Goal: Information Seeking & Learning: Learn about a topic

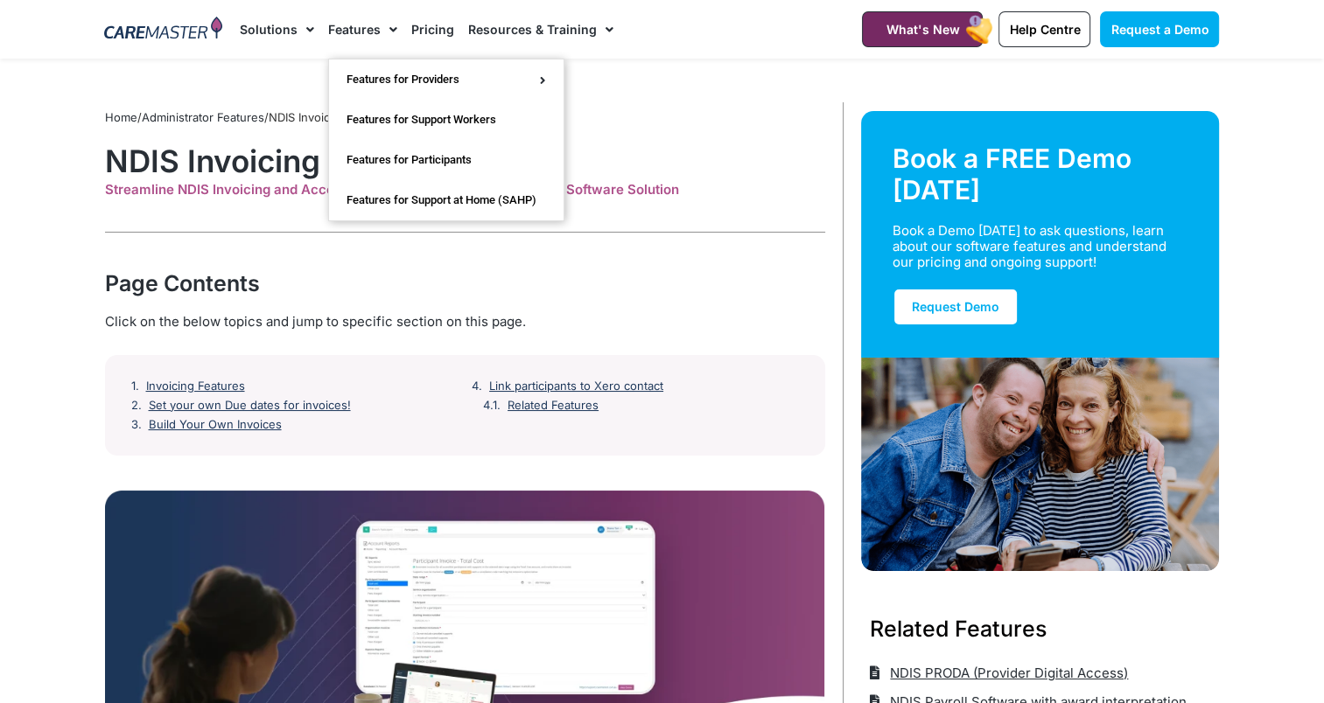
click at [357, 28] on link "Features" at bounding box center [362, 29] width 69 height 59
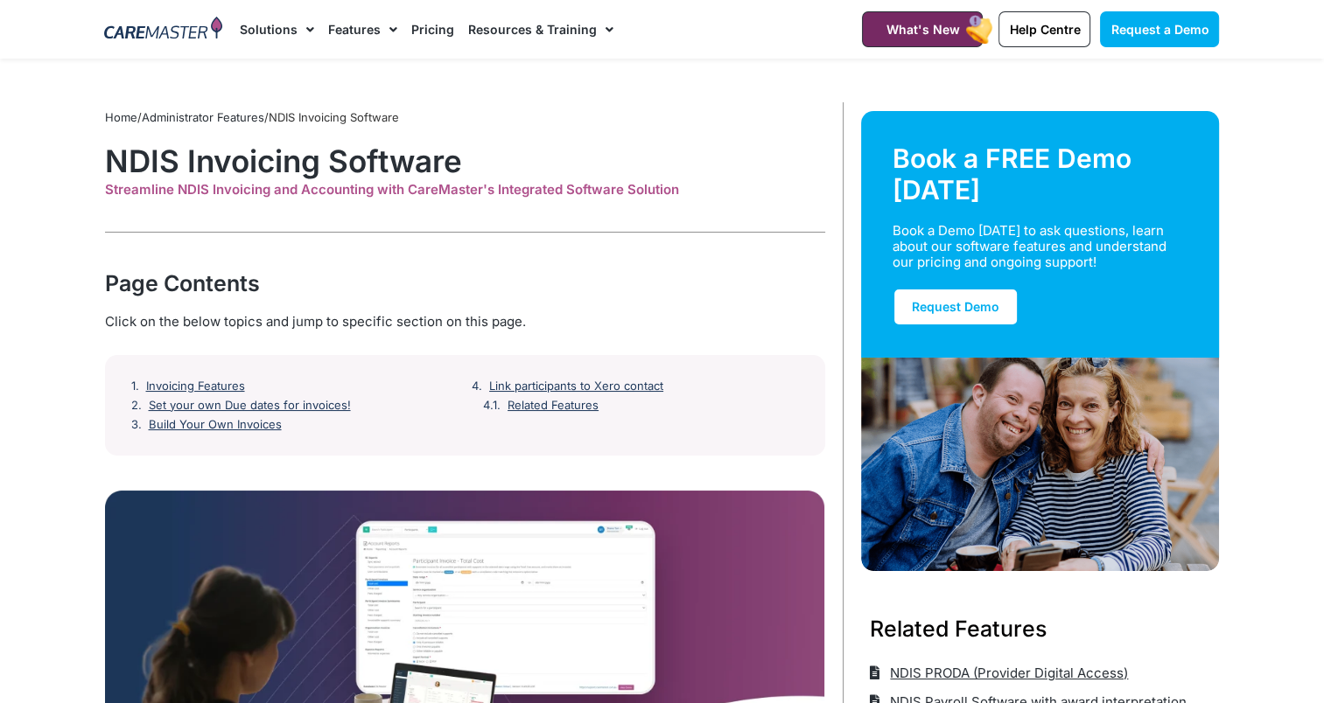
click at [437, 26] on link "Pricing" at bounding box center [432, 29] width 43 height 59
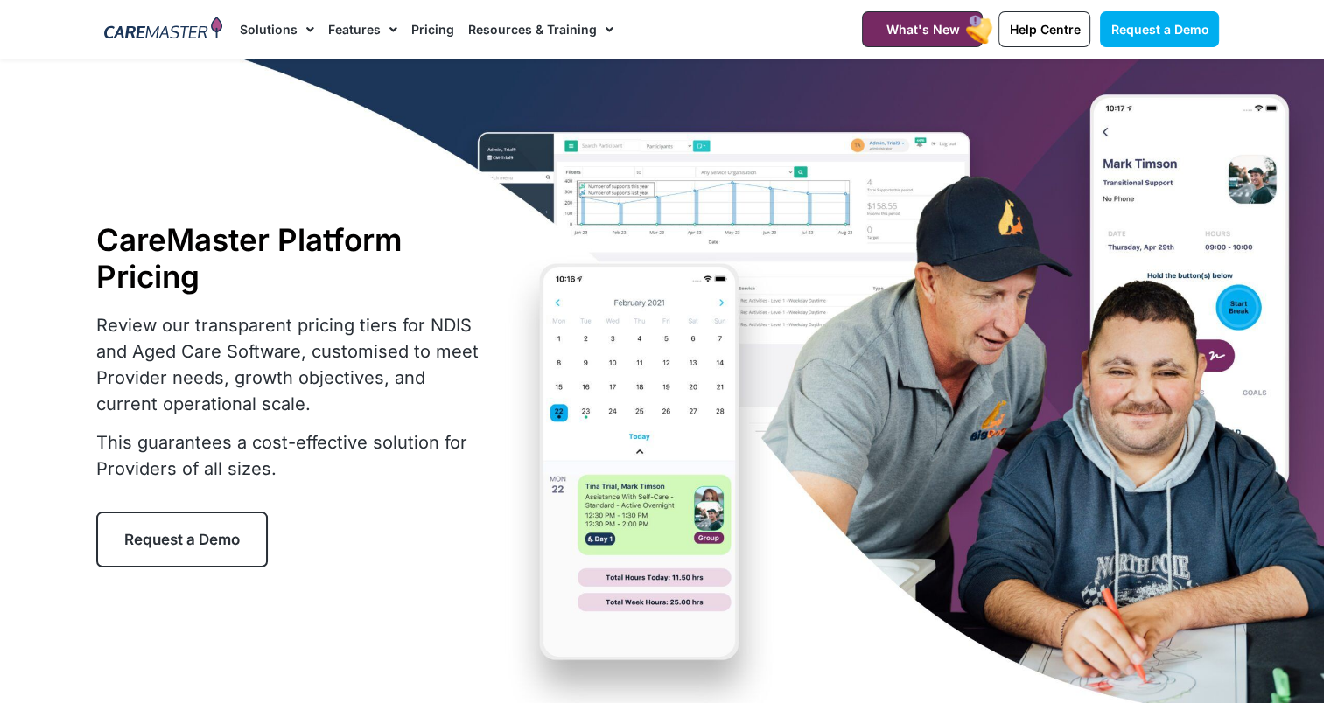
click at [507, 24] on link "Resources & Training" at bounding box center [540, 29] width 145 height 59
click at [321, 25] on li "Features Features for Providers Case Note Management Service Agreements Inciden…" at bounding box center [362, 29] width 83 height 59
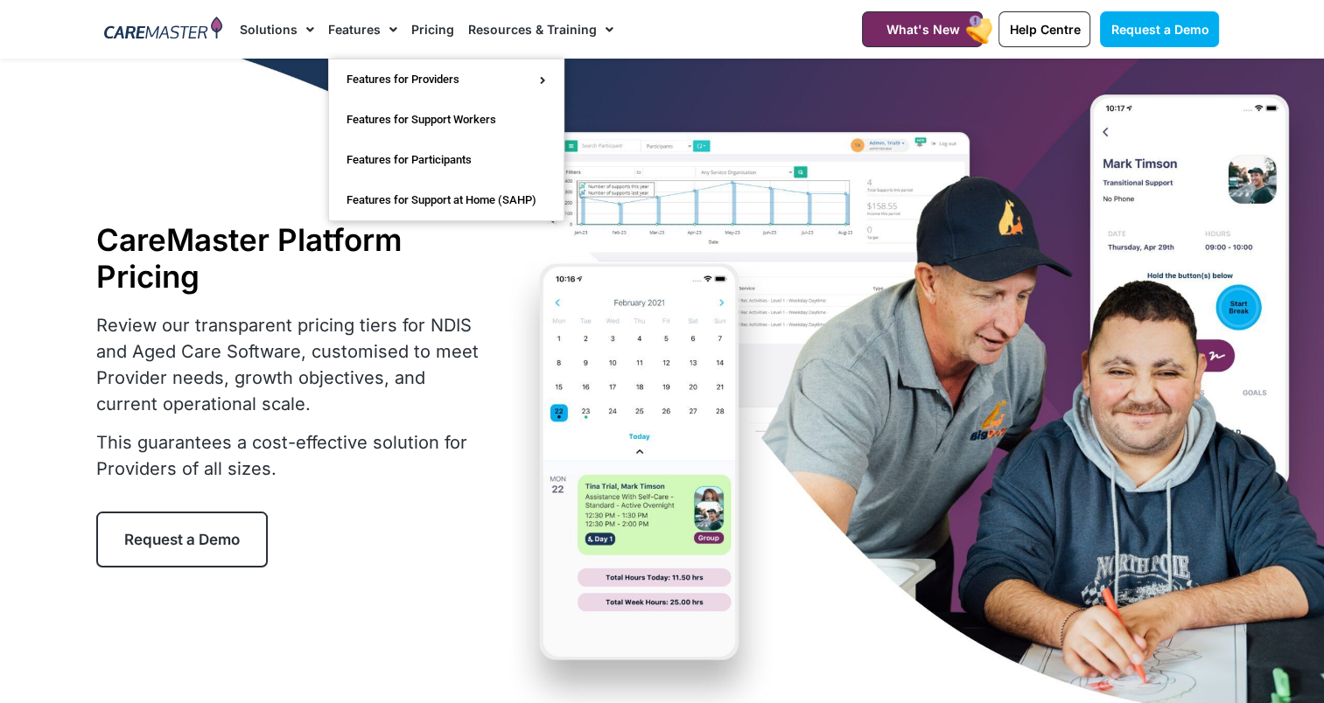
click at [381, 26] on span "Menu" at bounding box center [389, 30] width 17 height 30
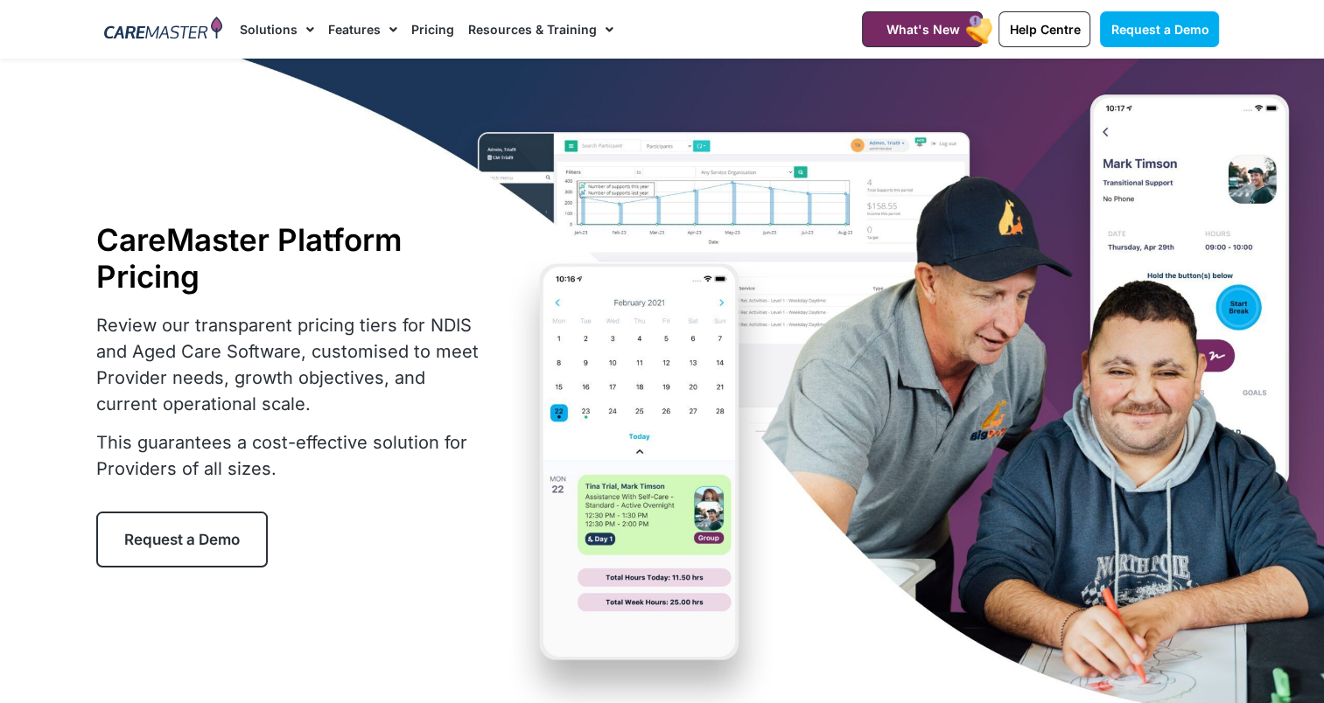
click at [381, 26] on span "Menu" at bounding box center [389, 30] width 17 height 30
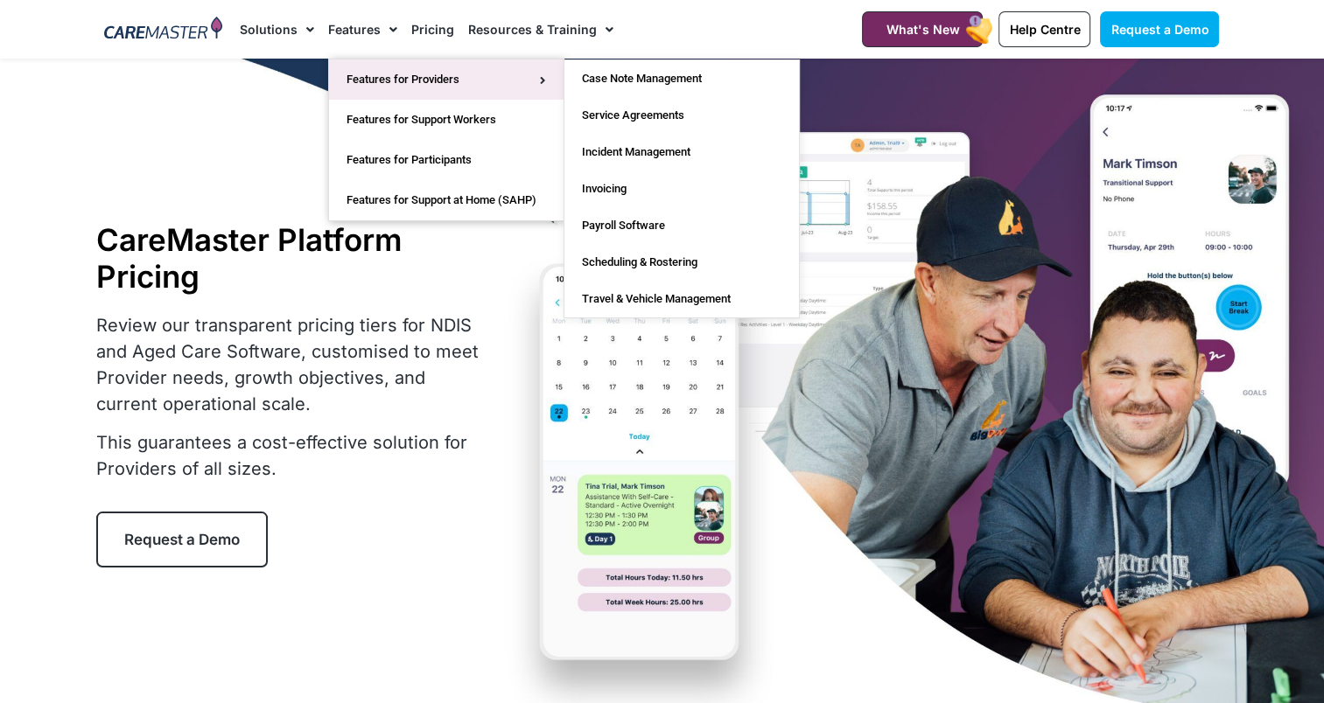
click at [386, 71] on link "Features for Providers" at bounding box center [446, 79] width 234 height 40
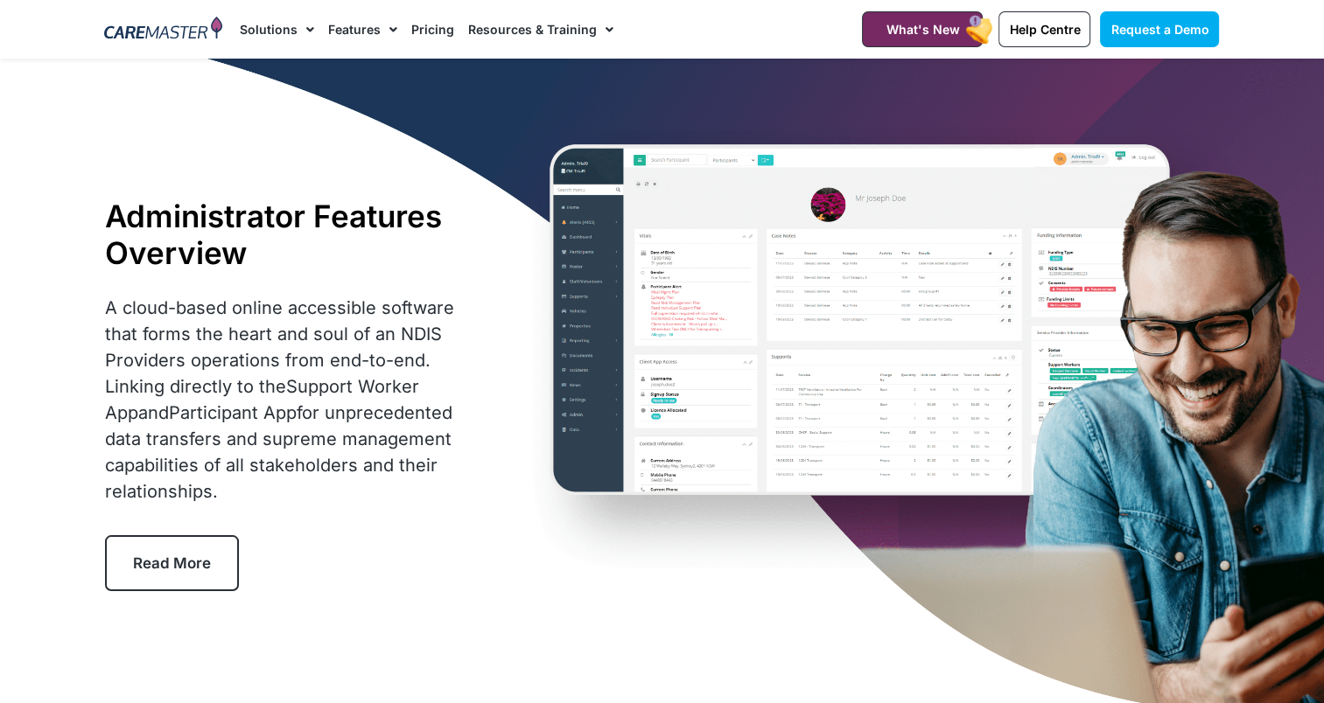
click at [381, 29] on span "Menu" at bounding box center [389, 30] width 17 height 30
click at [381, 30] on span "Menu" at bounding box center [389, 30] width 17 height 30
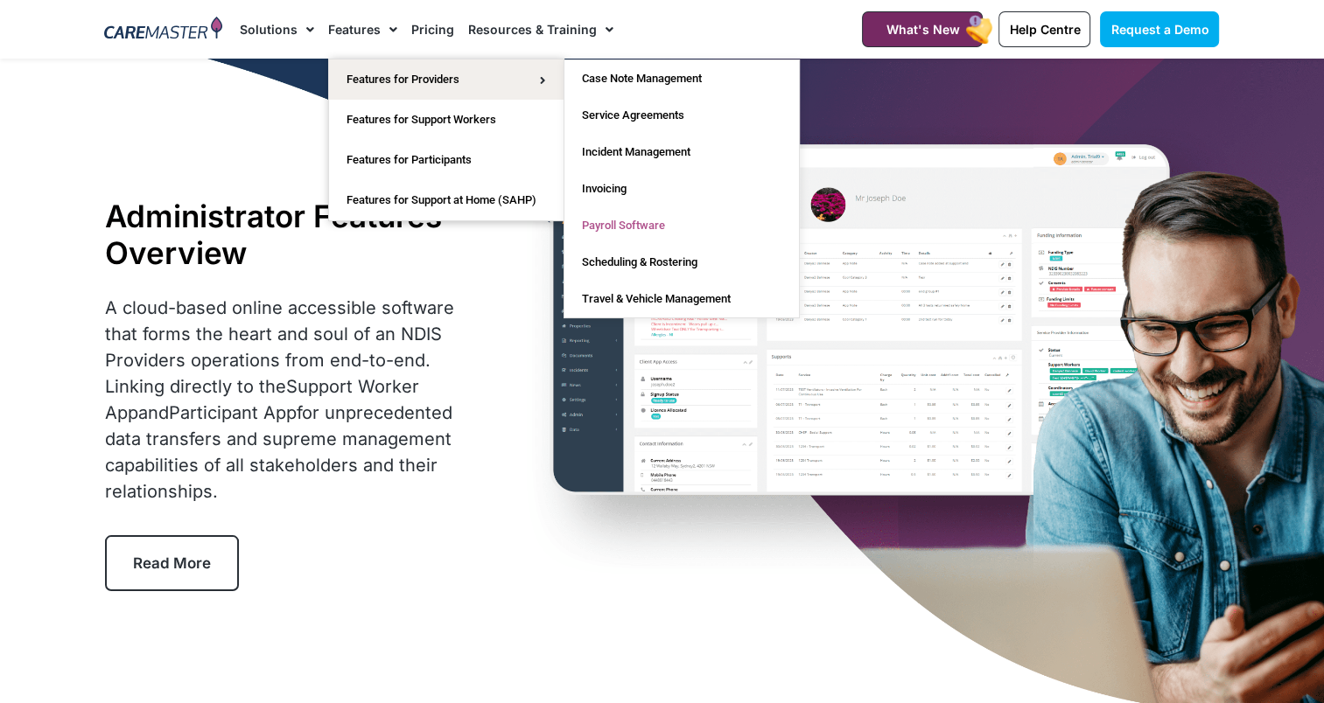
click at [624, 219] on link "Payroll Software" at bounding box center [681, 225] width 234 height 37
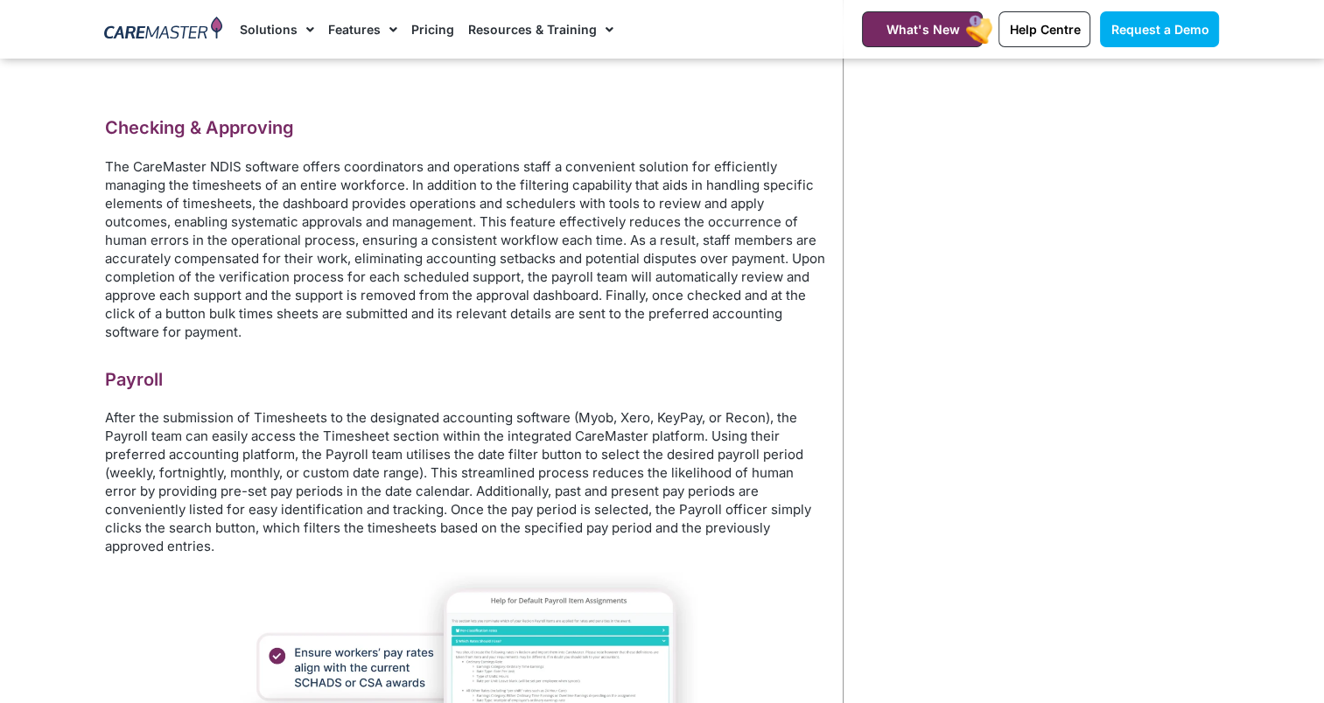
scroll to position [3408, 0]
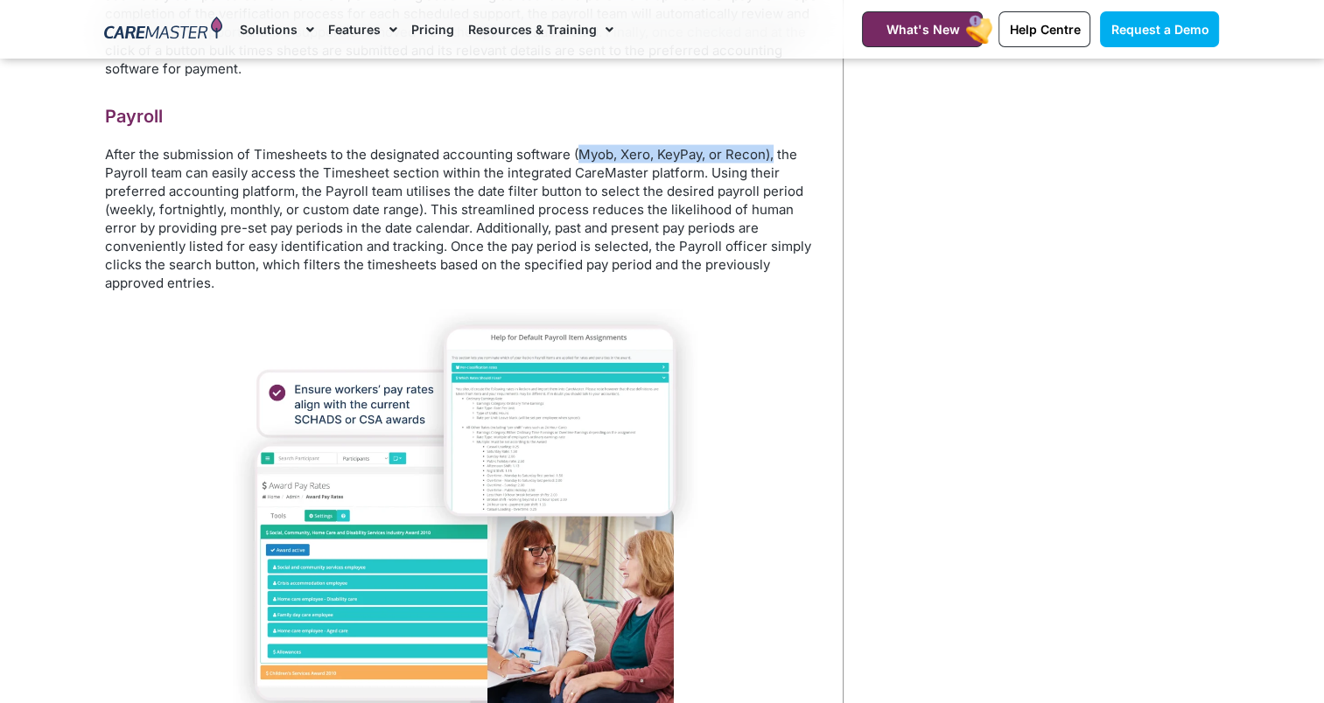
drag, startPoint x: 575, startPoint y: 195, endPoint x: 769, endPoint y: 199, distance: 194.3
click at [769, 199] on p "After the submission of Timesheets to the designated accounting software (Myob,…" at bounding box center [465, 218] width 720 height 147
copy p "Myob, Xero, KeyPay, or Recon),"
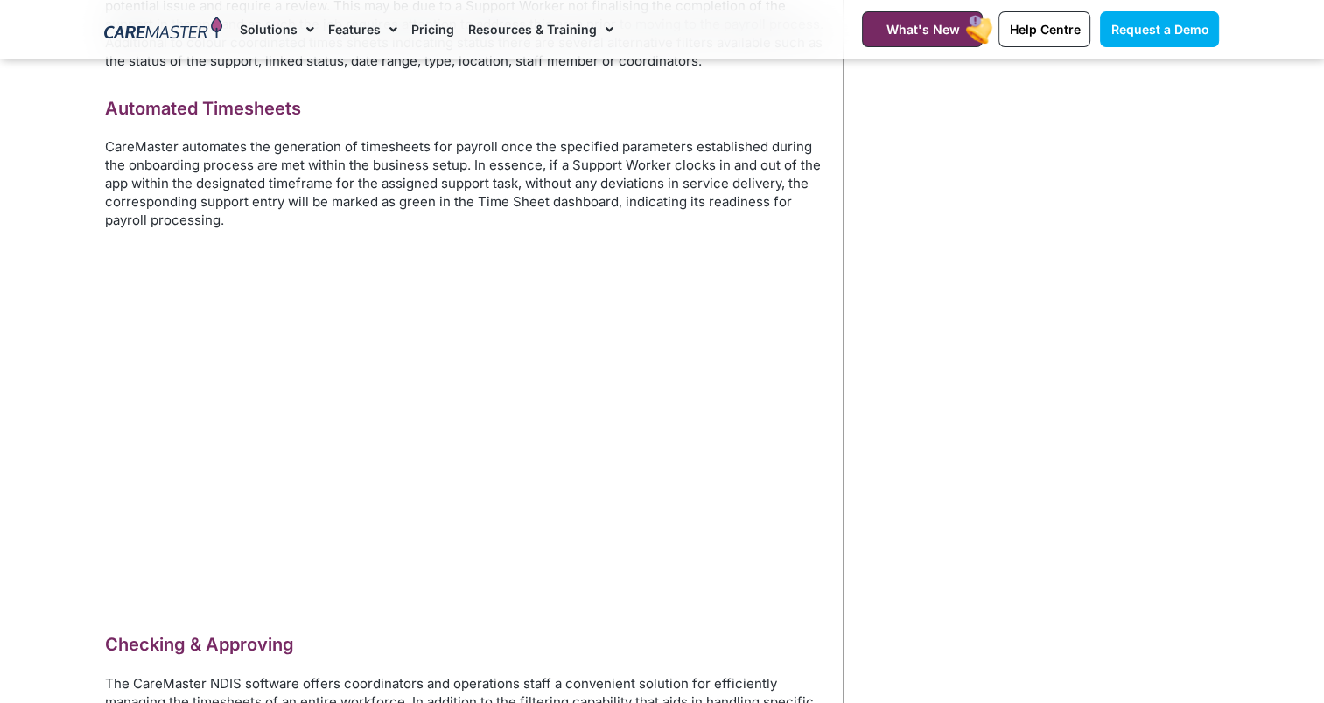
scroll to position [2445, 0]
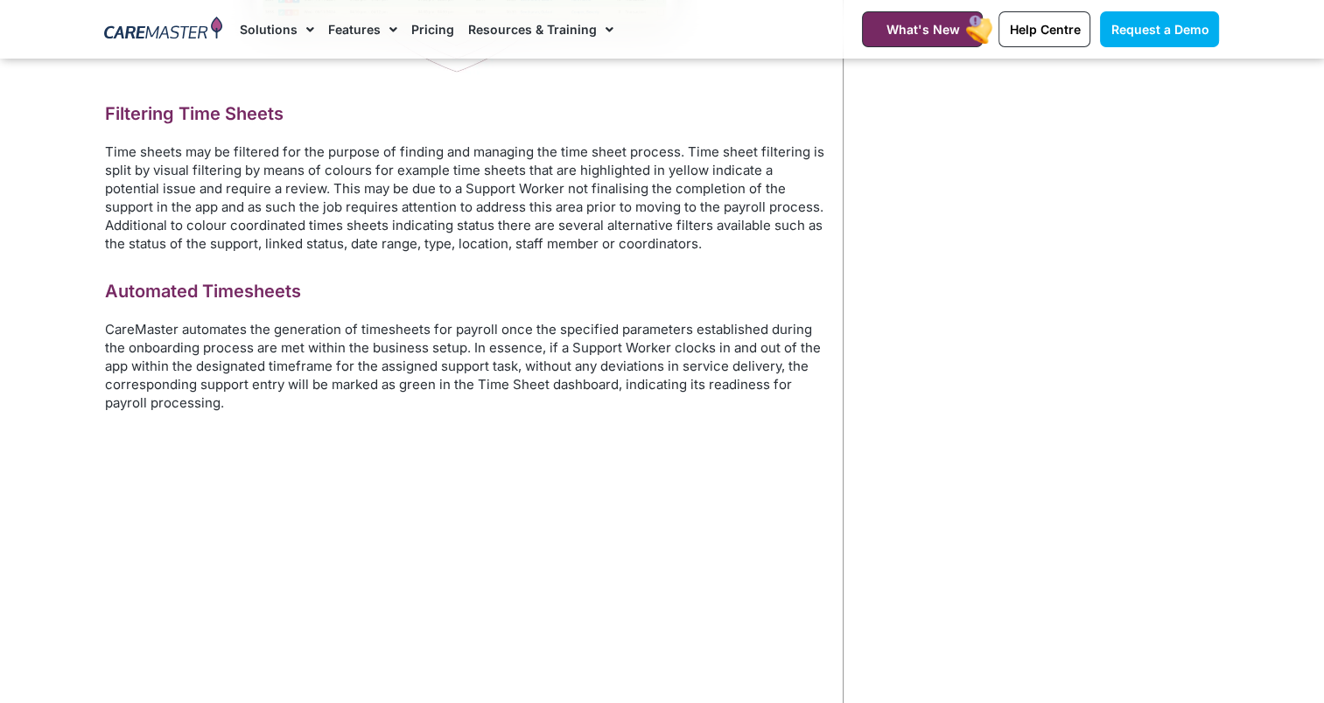
click at [353, 31] on link "Features" at bounding box center [362, 29] width 69 height 59
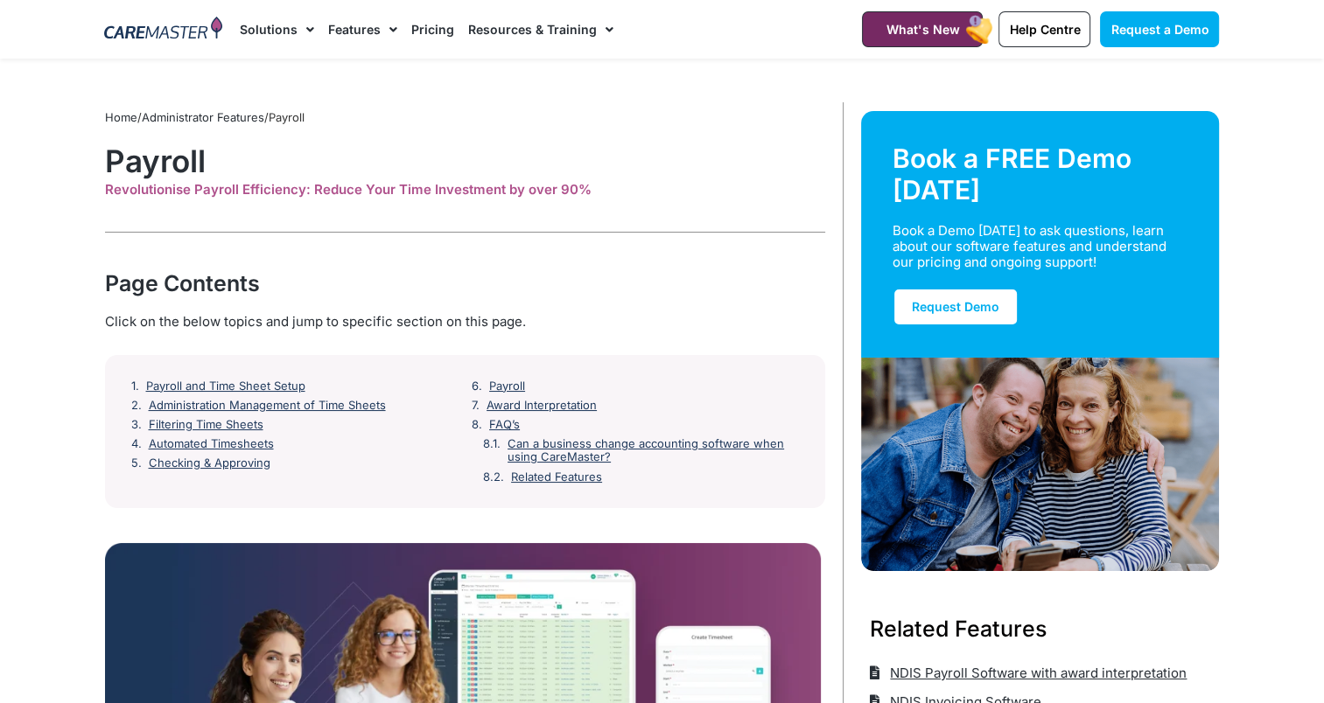
click at [353, 31] on link "Features" at bounding box center [362, 29] width 69 height 59
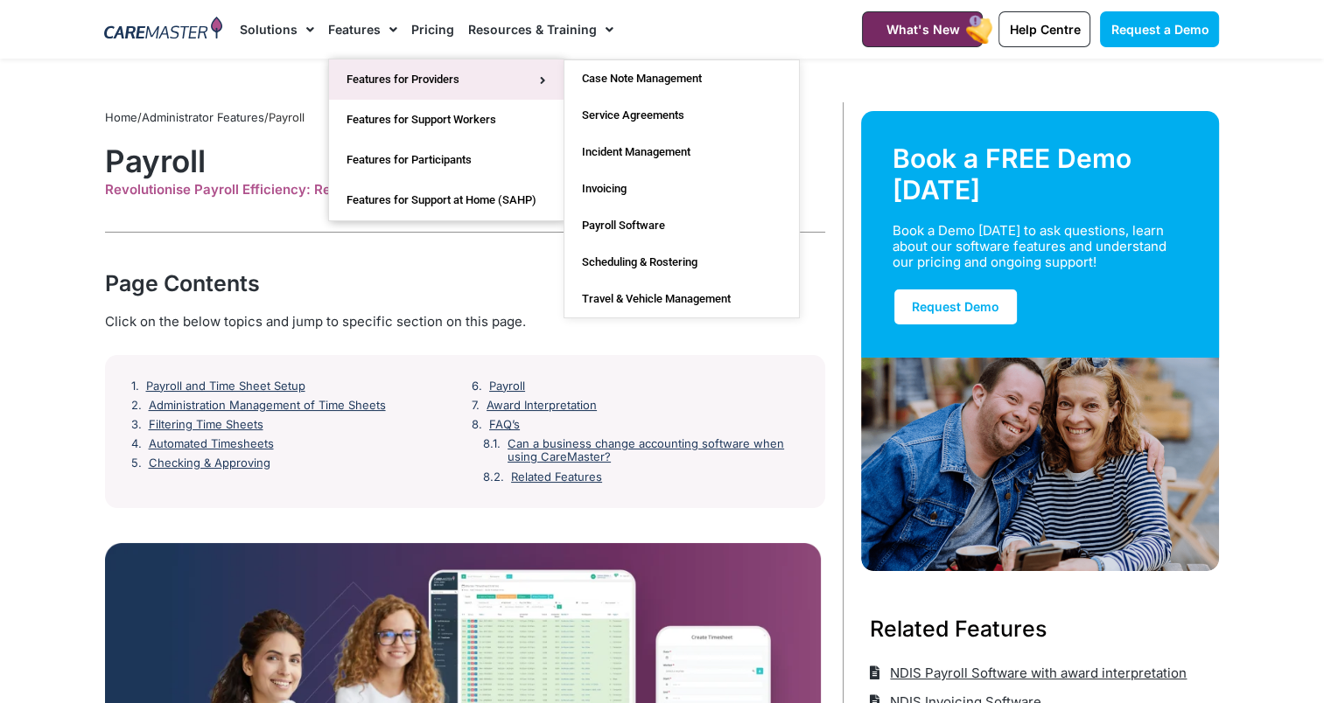
click at [385, 73] on link "Features for Providers" at bounding box center [446, 79] width 234 height 40
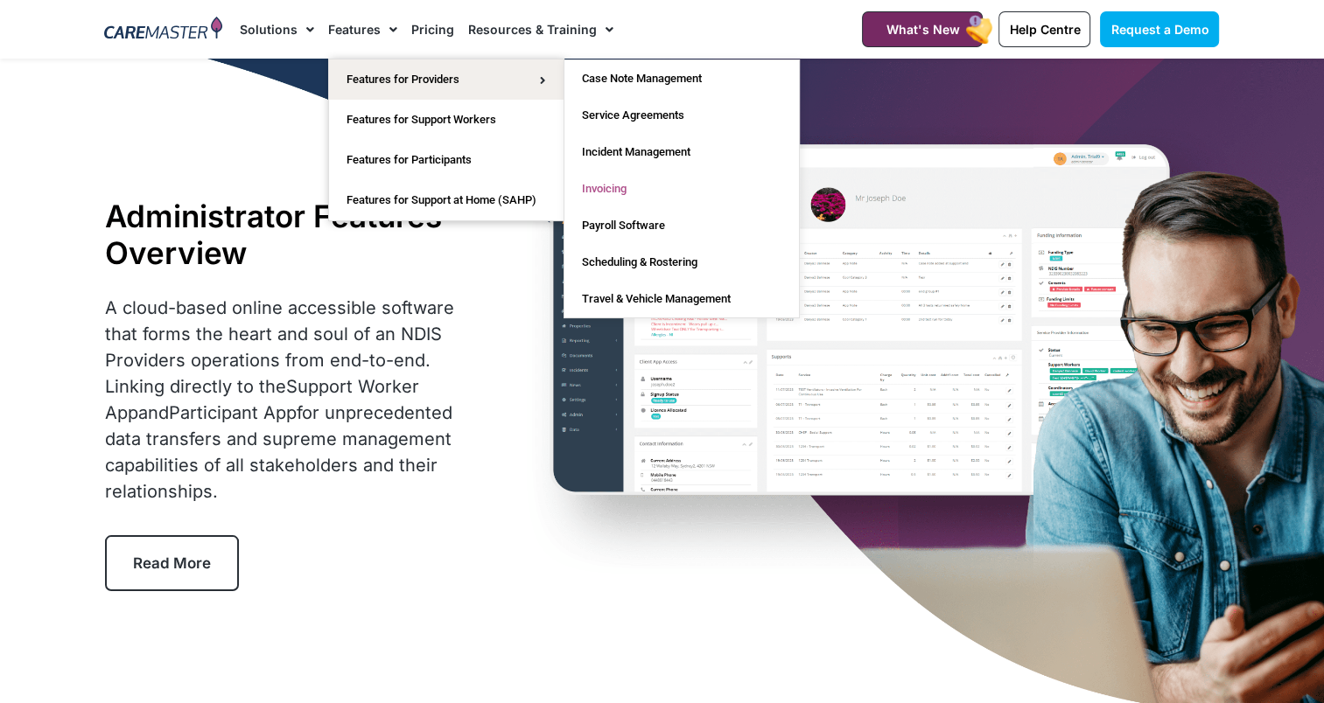
click at [619, 192] on link "Invoicing" at bounding box center [681, 189] width 234 height 37
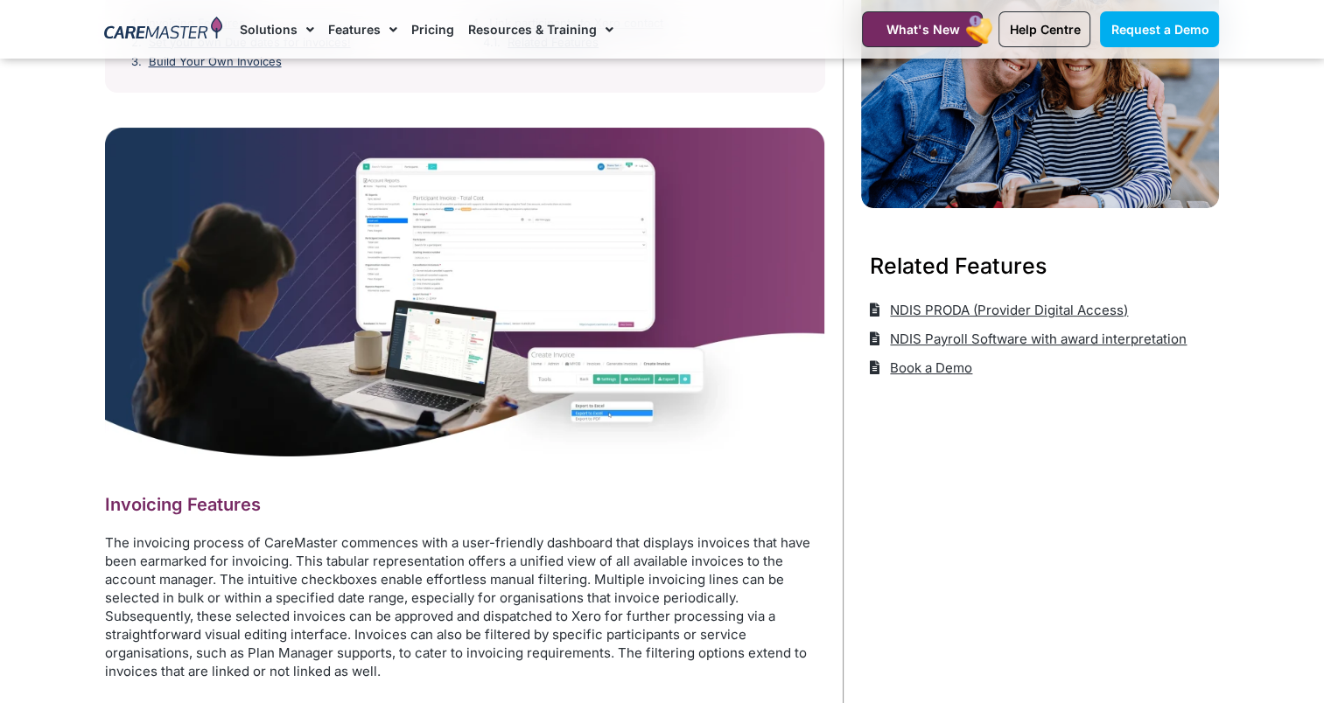
scroll to position [87, 0]
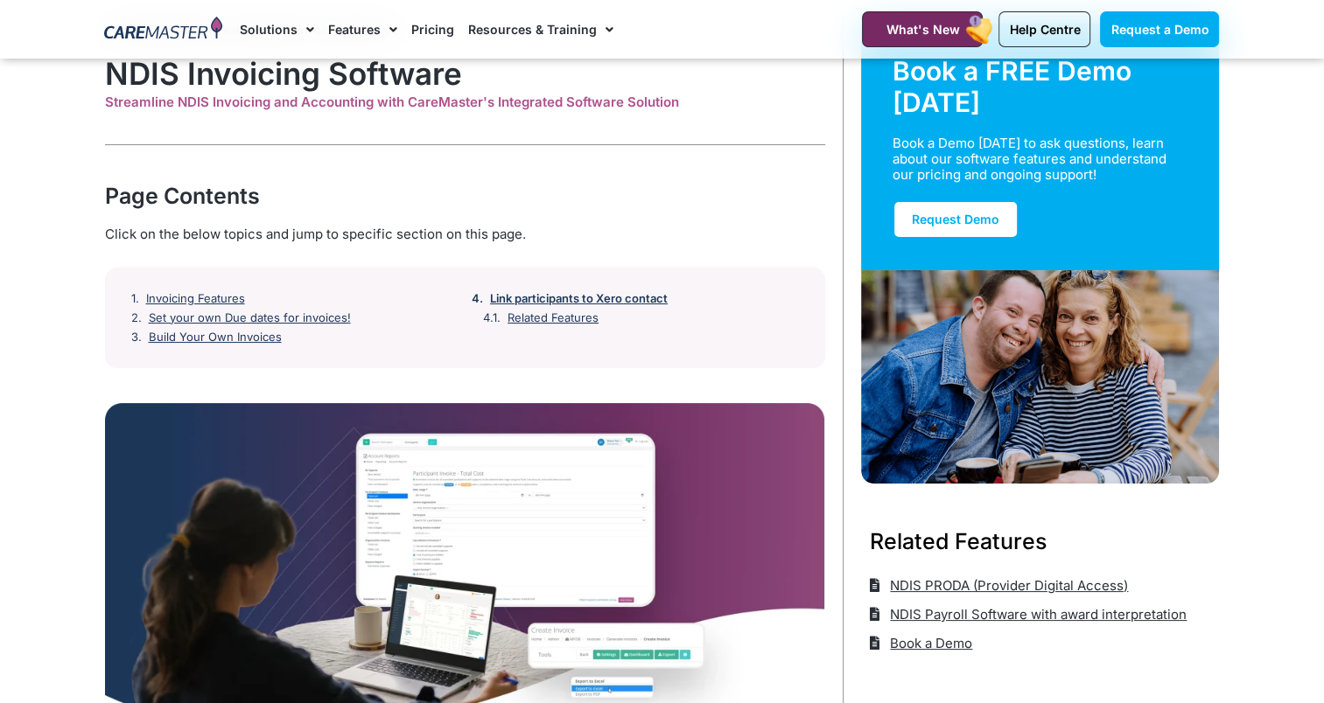
click at [552, 300] on link "Link participants to Xero contact" at bounding box center [579, 299] width 178 height 14
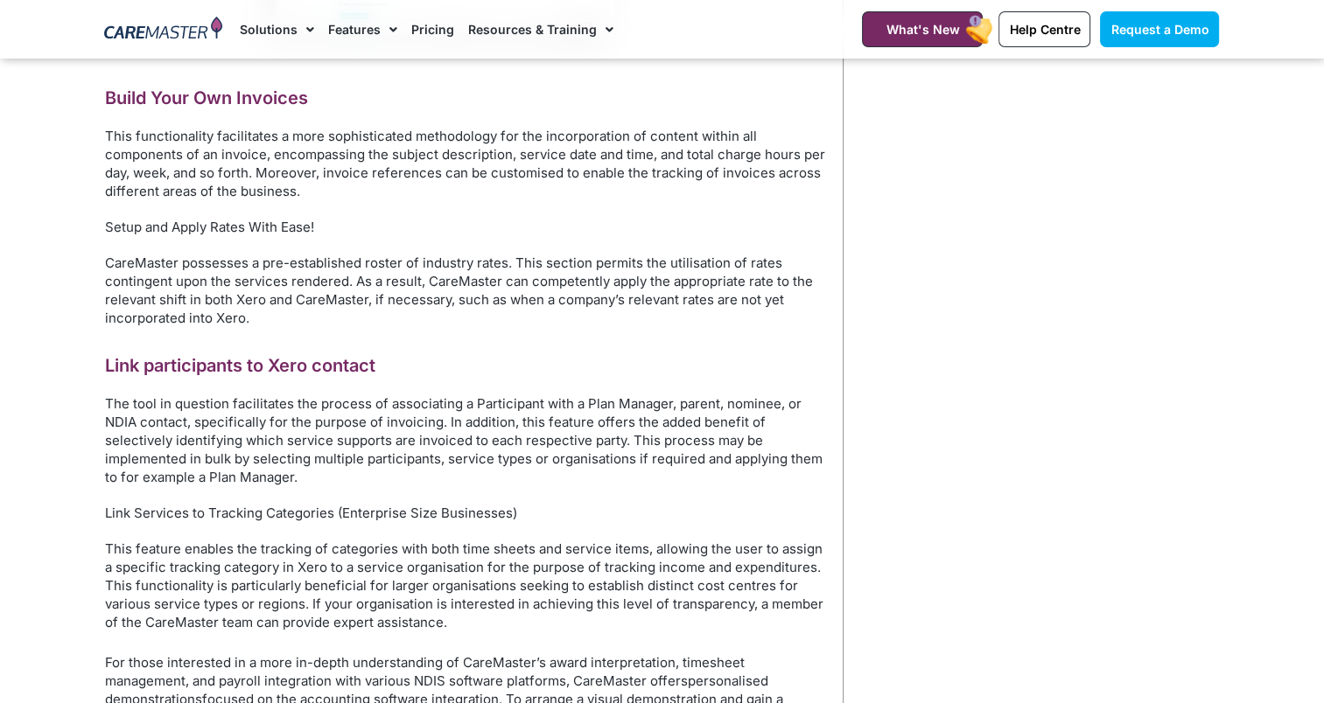
scroll to position [2220, 0]
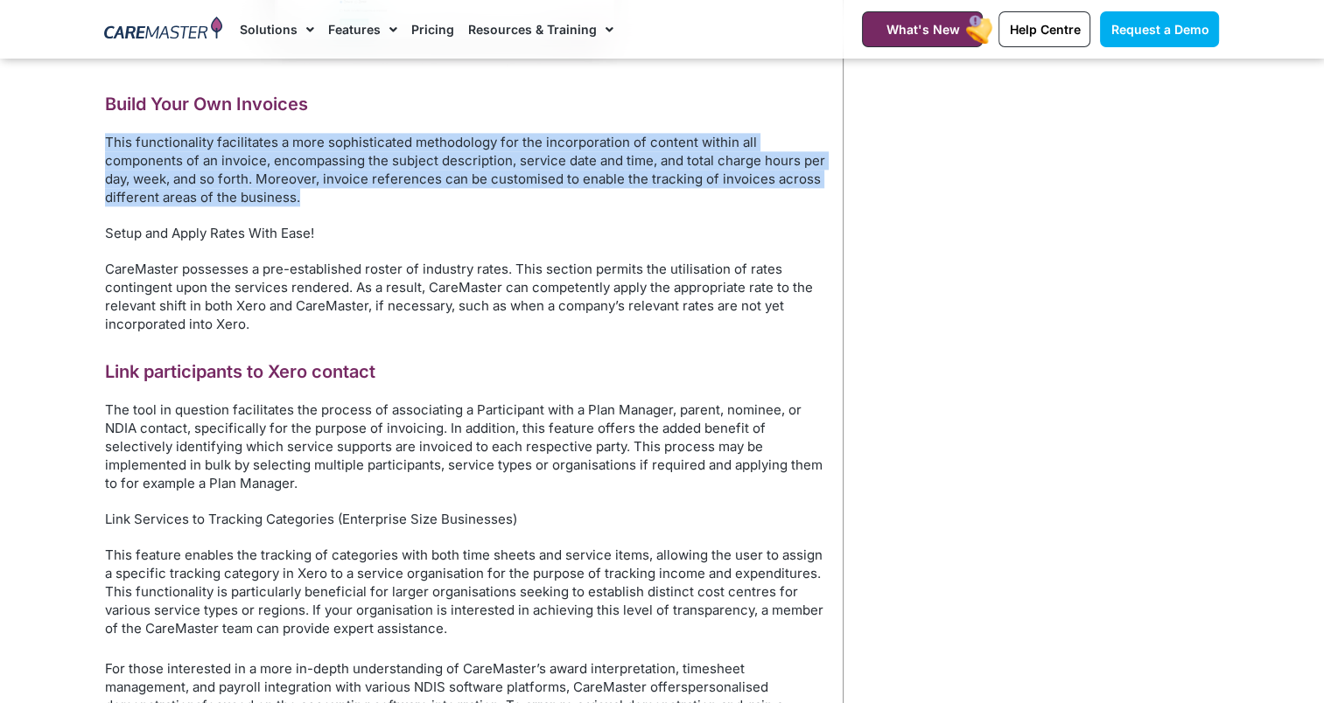
drag, startPoint x: 303, startPoint y: 196, endPoint x: 92, endPoint y: 143, distance: 217.5
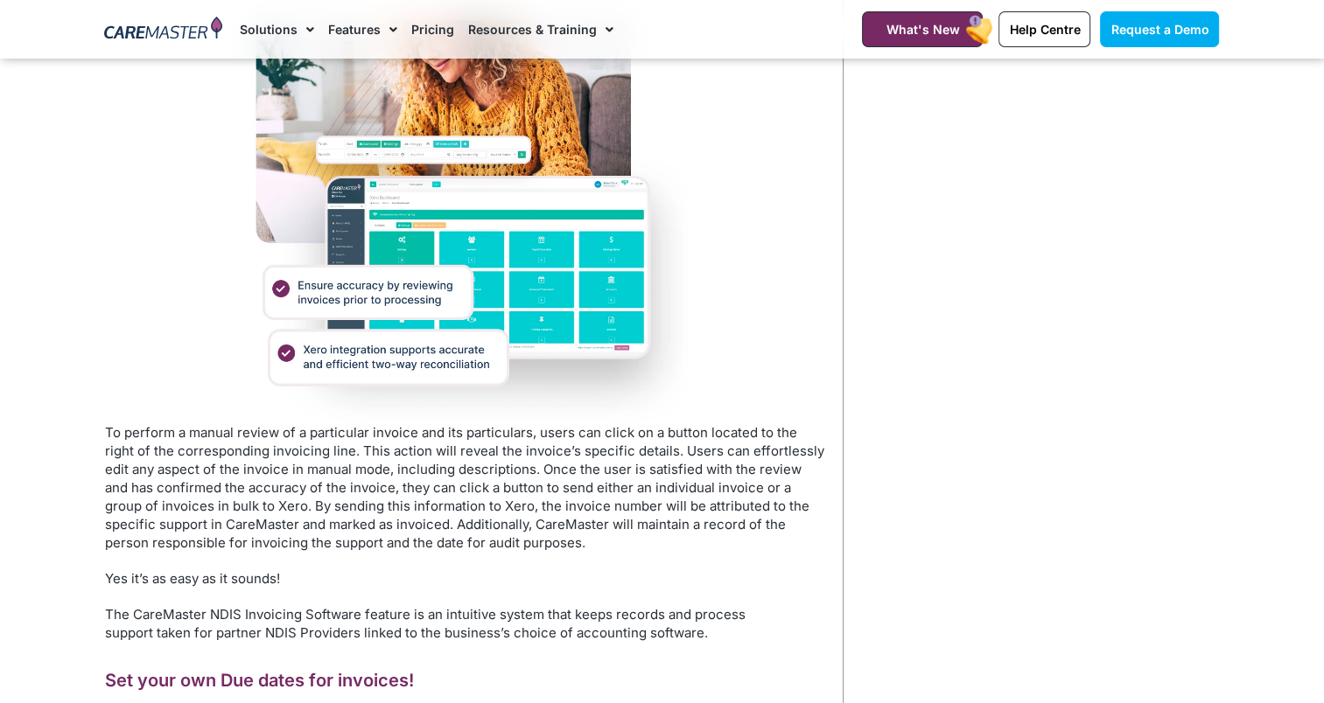
scroll to position [700, 0]
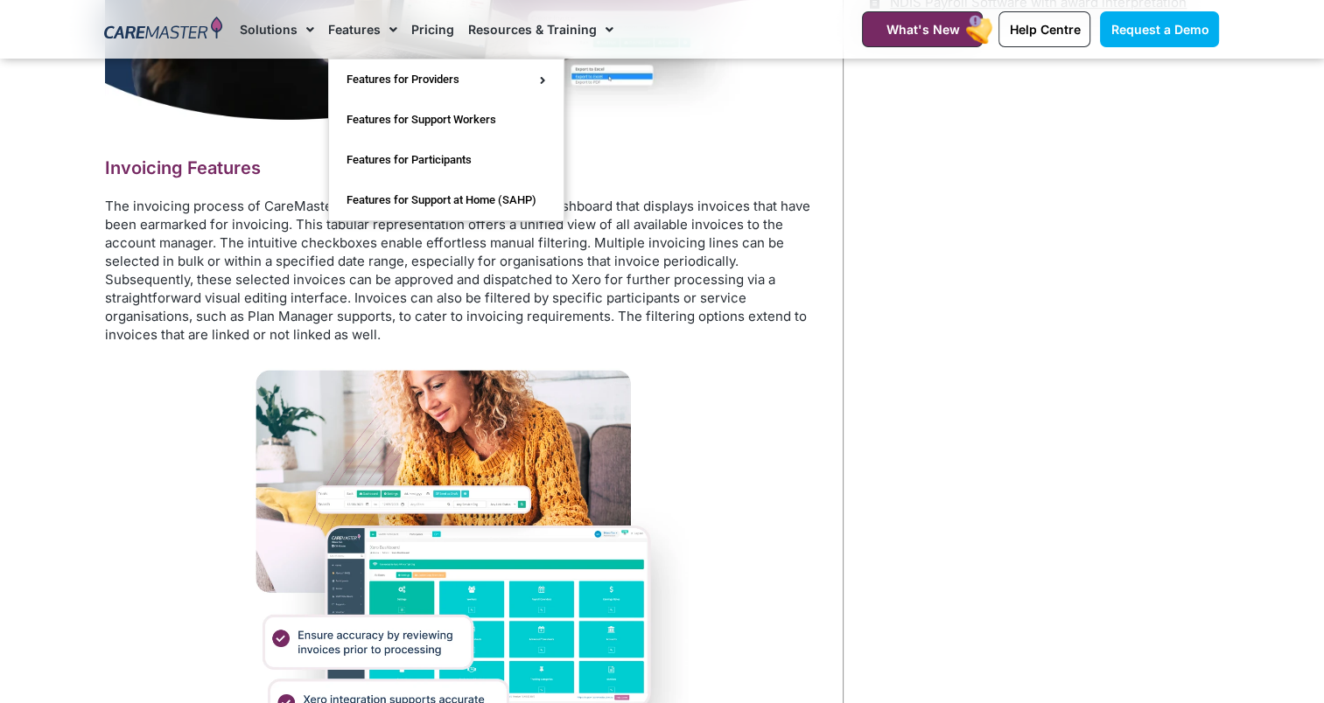
click at [354, 30] on link "Features" at bounding box center [362, 29] width 69 height 59
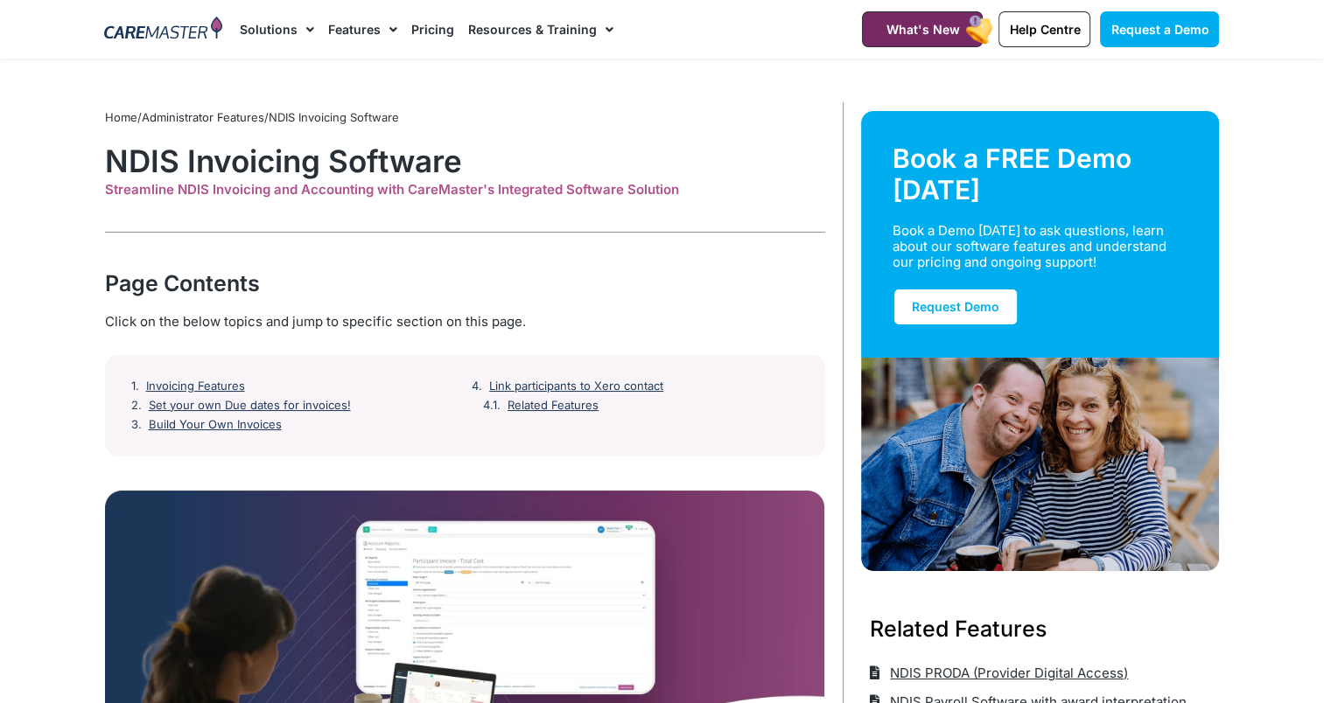
click at [354, 30] on link "Features" at bounding box center [362, 29] width 69 height 59
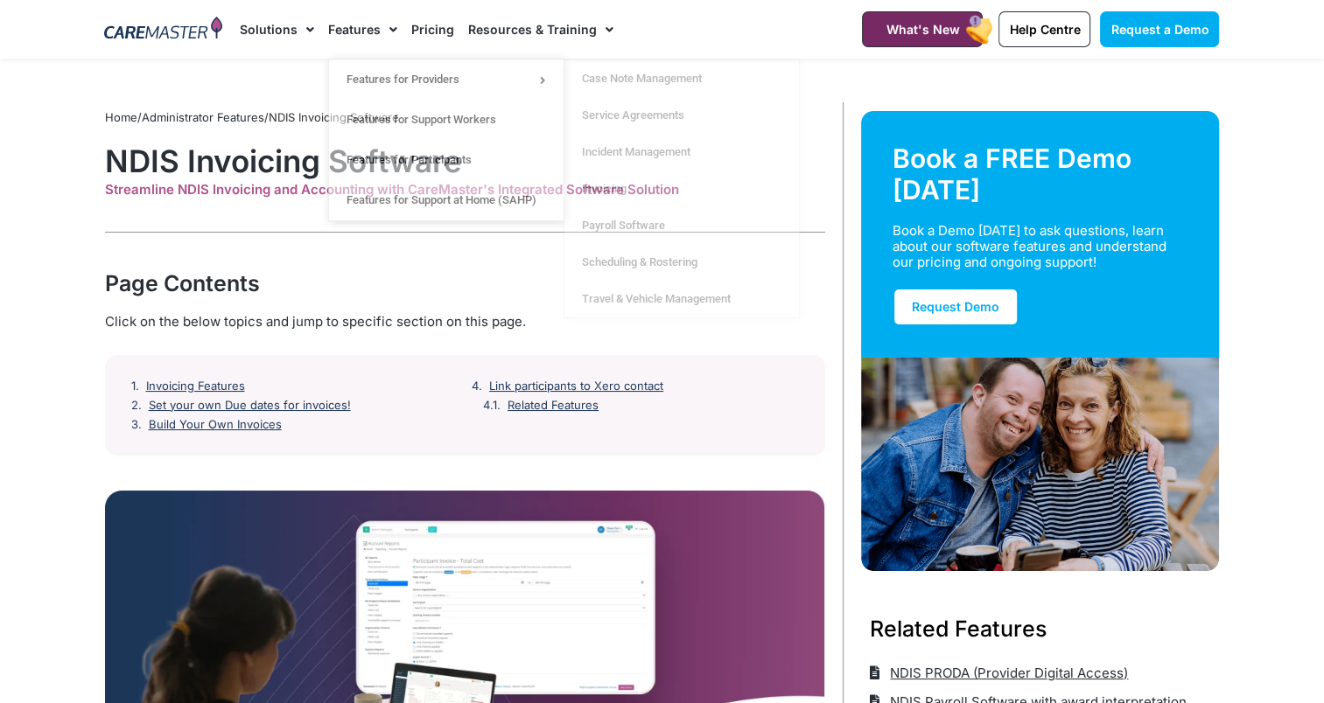
click at [442, 31] on link "Pricing" at bounding box center [432, 29] width 43 height 59
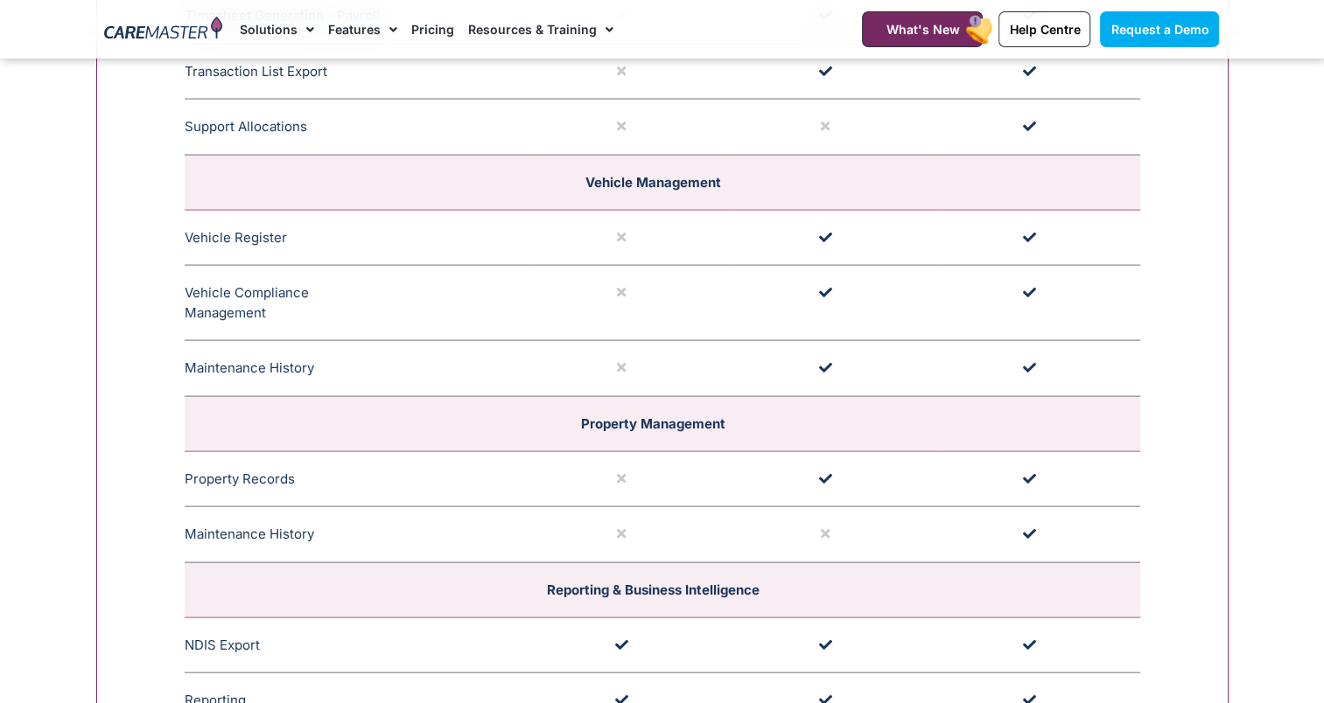
scroll to position [3675, 0]
